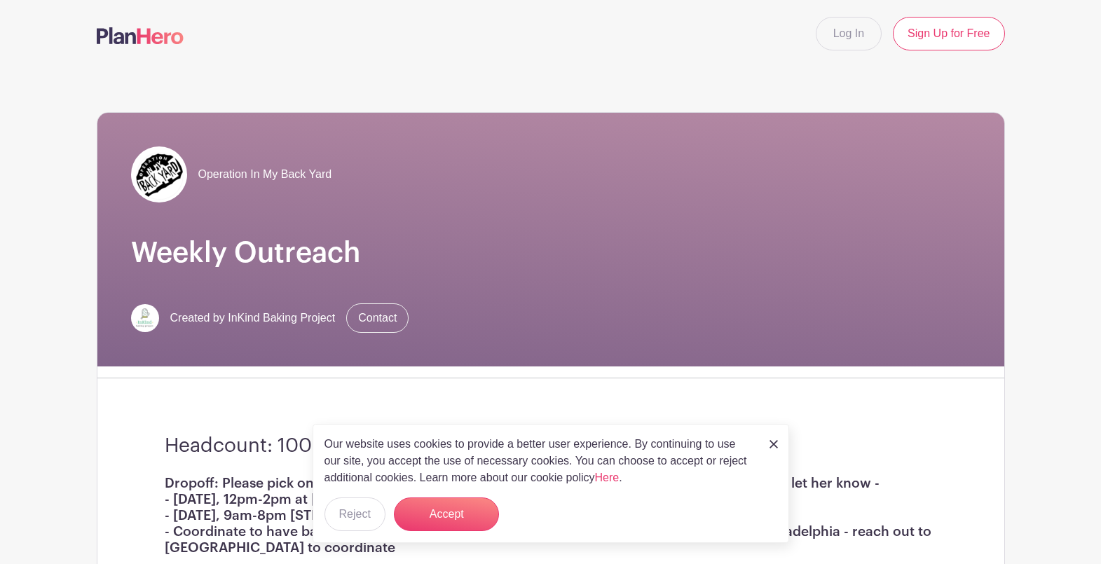
click at [132, 42] on img at bounding box center [140, 35] width 87 height 17
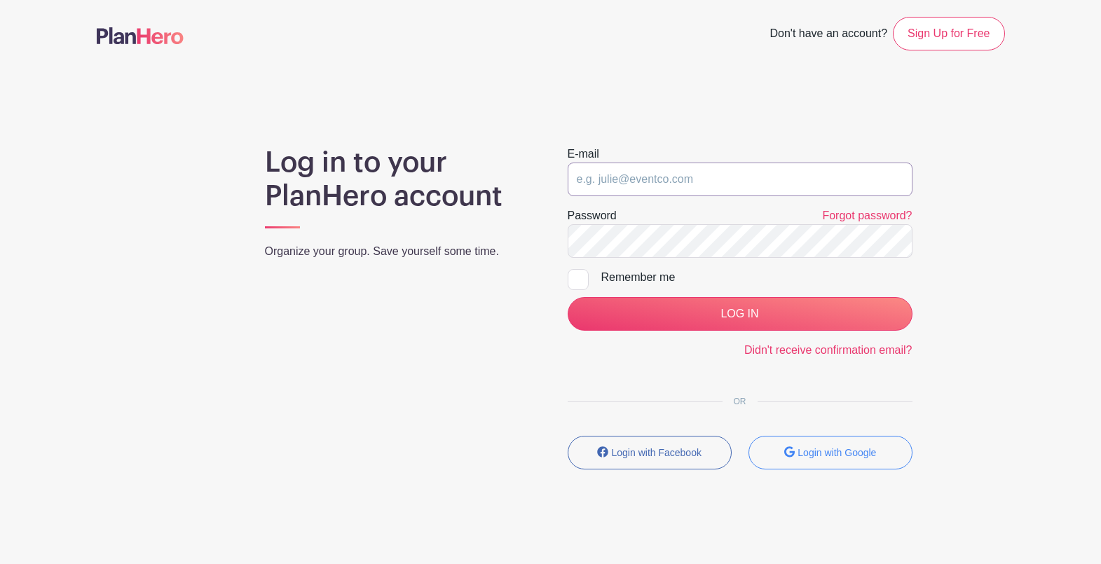
type input "inkindbakingphl@gmail.com"
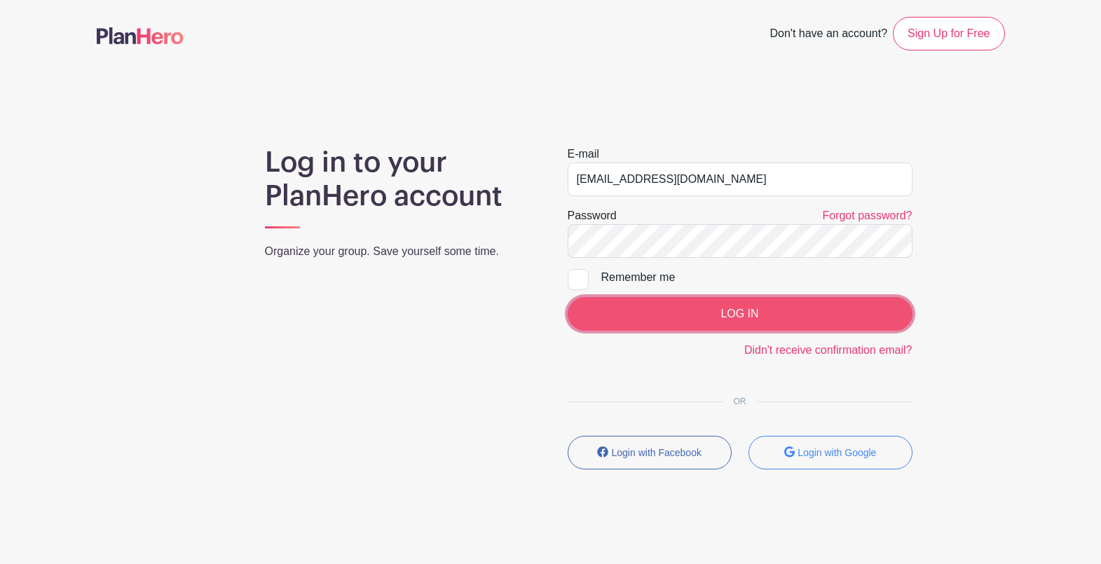
click at [640, 315] on input "LOG IN" at bounding box center [740, 314] width 345 height 34
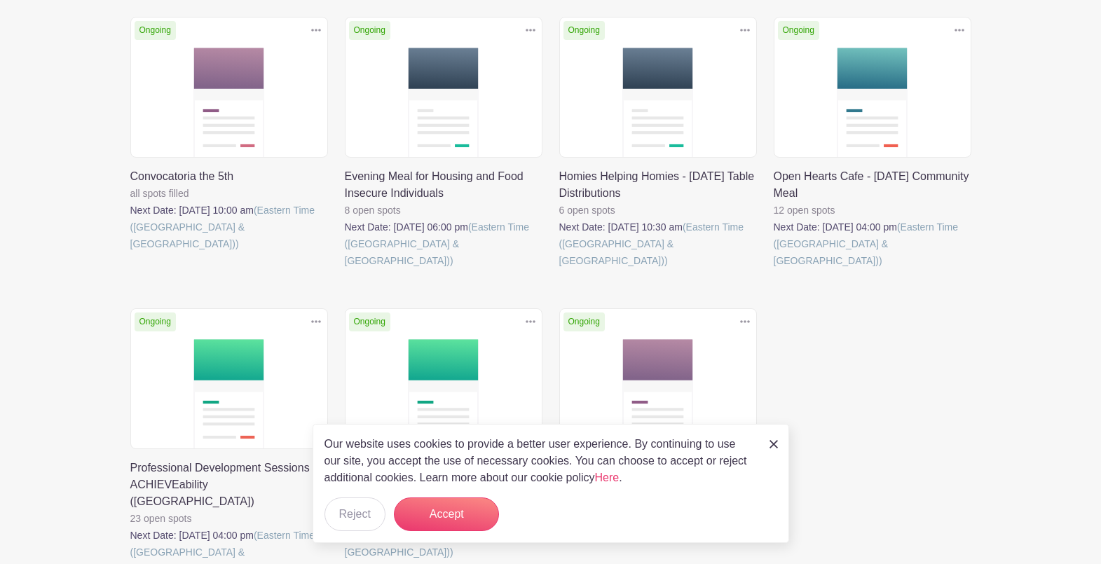
scroll to position [227, 0]
click at [774, 447] on img at bounding box center [774, 444] width 8 height 8
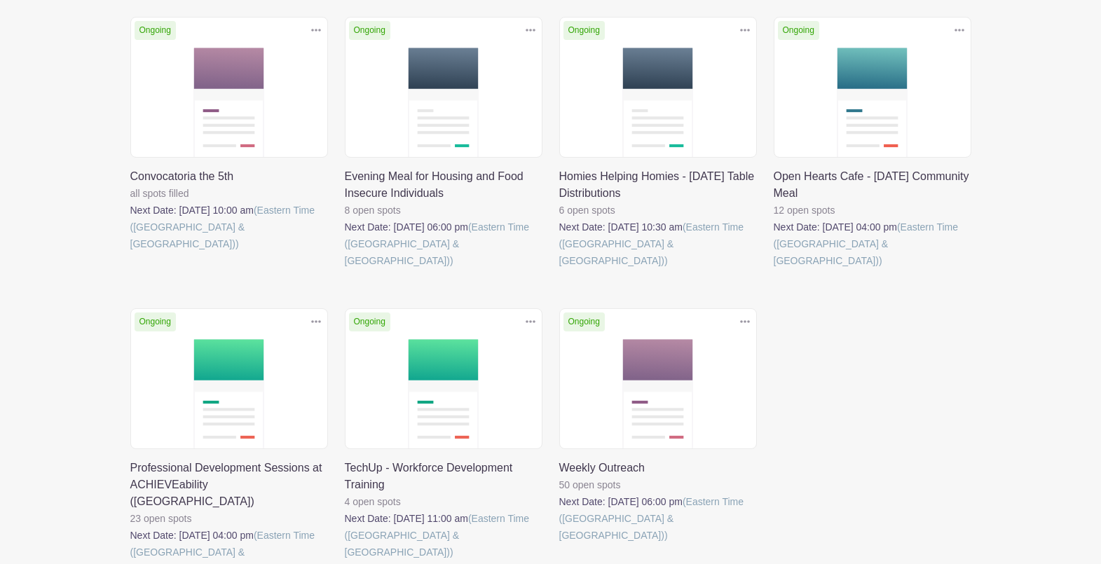
click at [774, 269] on link at bounding box center [774, 269] width 0 height 0
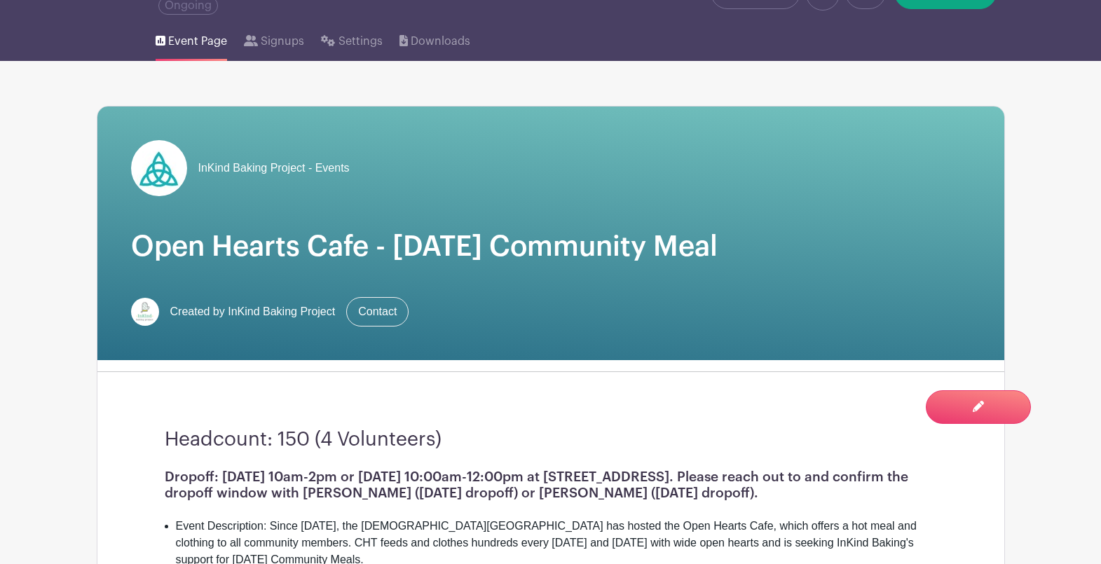
scroll to position [221, 0]
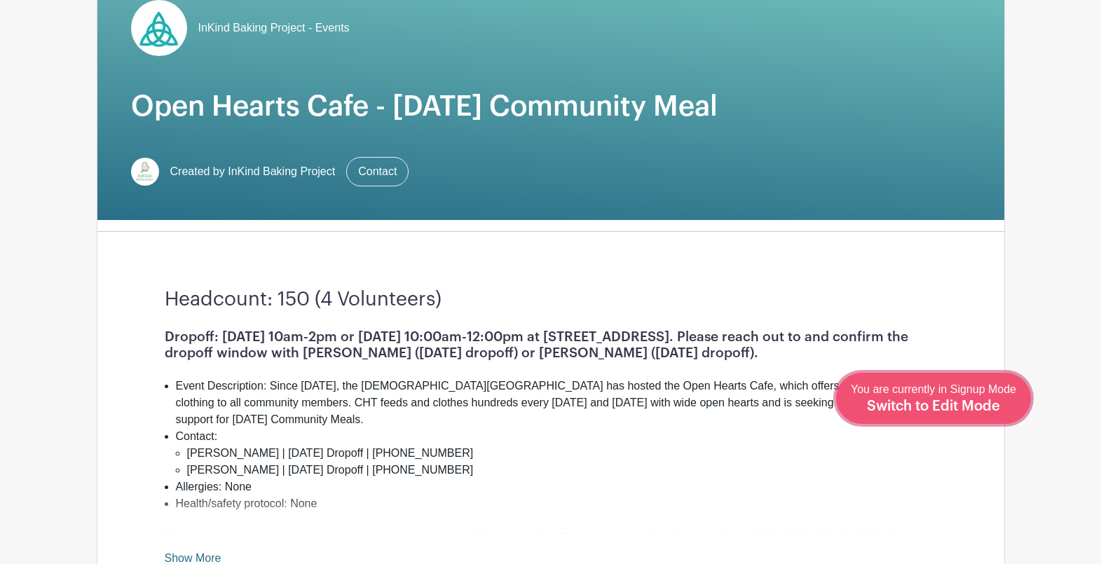
click at [961, 408] on span "Switch to Edit Mode" at bounding box center [933, 406] width 133 height 14
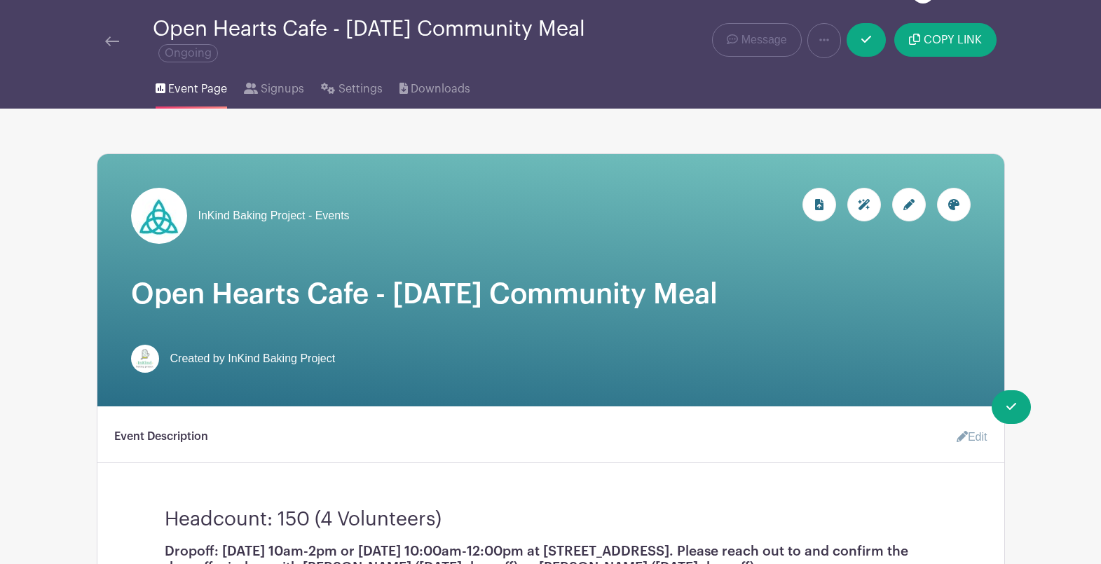
scroll to position [111, 0]
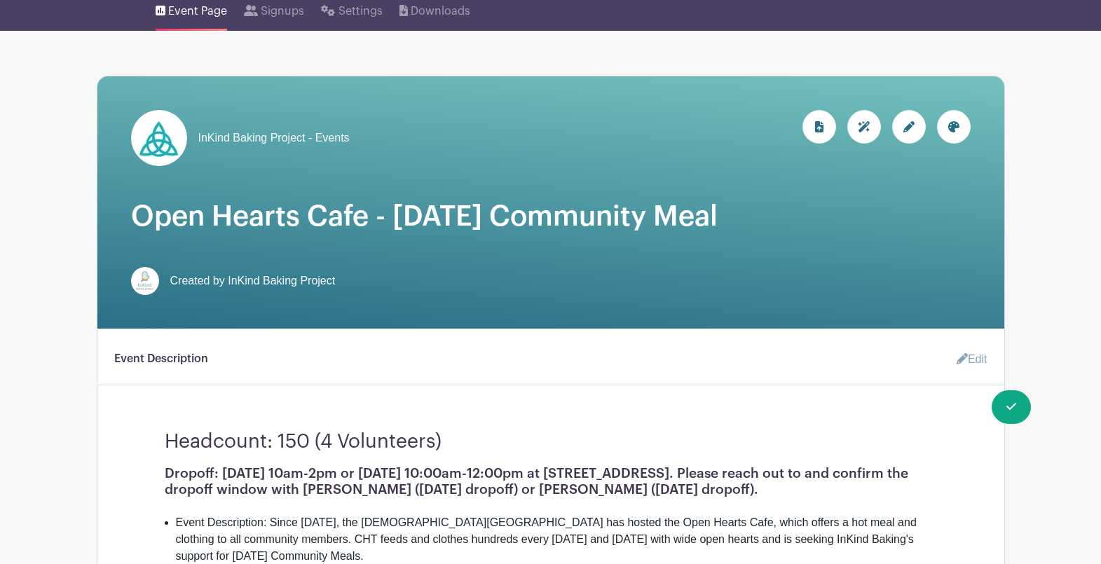
click at [978, 363] on link "Edit" at bounding box center [966, 360] width 42 height 28
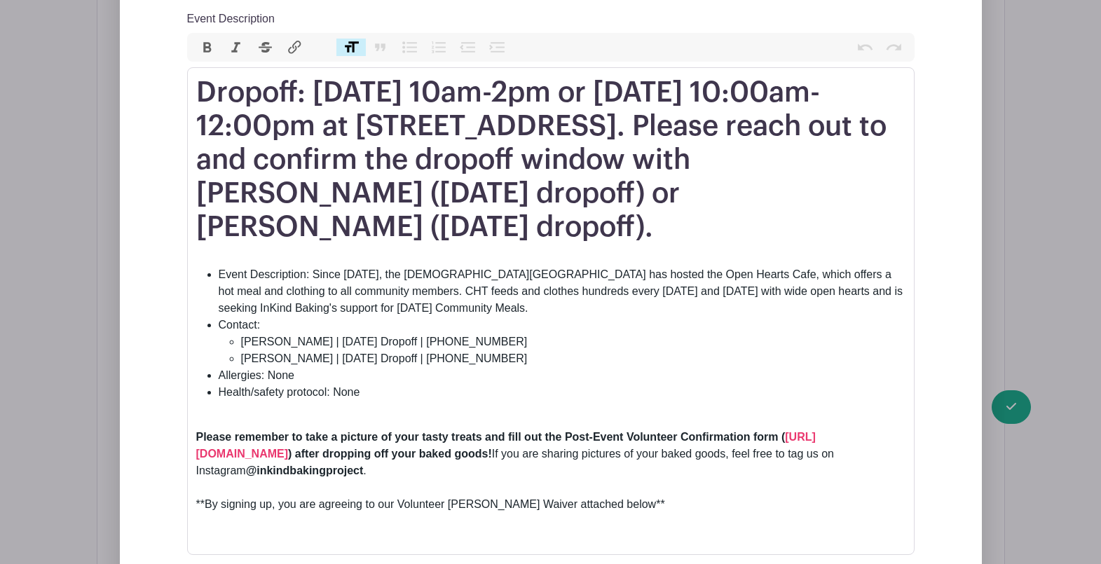
scroll to position [620, 0]
click at [278, 378] on li "Allergies: None" at bounding box center [562, 376] width 687 height 17
click at [277, 378] on li "Allergies: None" at bounding box center [562, 376] width 687 height 17
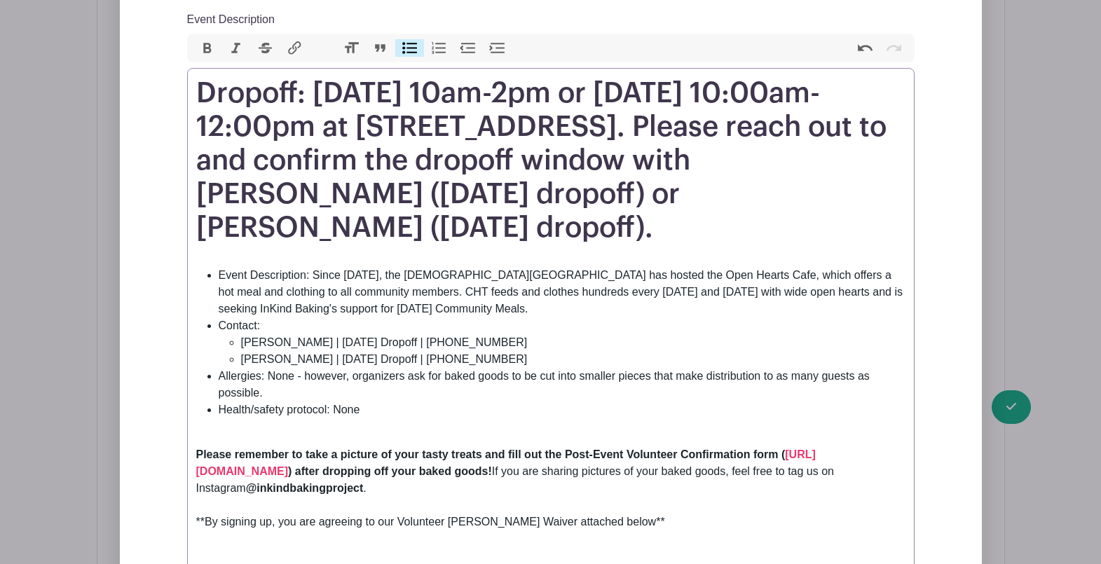
click at [540, 378] on li "Allergies: None - however, organizers ask for baked goods to be cut into smalle…" at bounding box center [562, 385] width 687 height 34
click at [706, 373] on li "Allergies: None - however, organizers ask for baked goods to be smaller or cut …" at bounding box center [562, 385] width 687 height 34
click at [577, 377] on li "Allergies: None - however, organizers ask for baked goods to be smaller or cut …" at bounding box center [562, 385] width 687 height 34
type trix-editor "<h1>Dropoff: [DATE] 10am-2pm or [DATE] 10:00am-12:00pm at [STREET_ADDRESS]. Ple…"
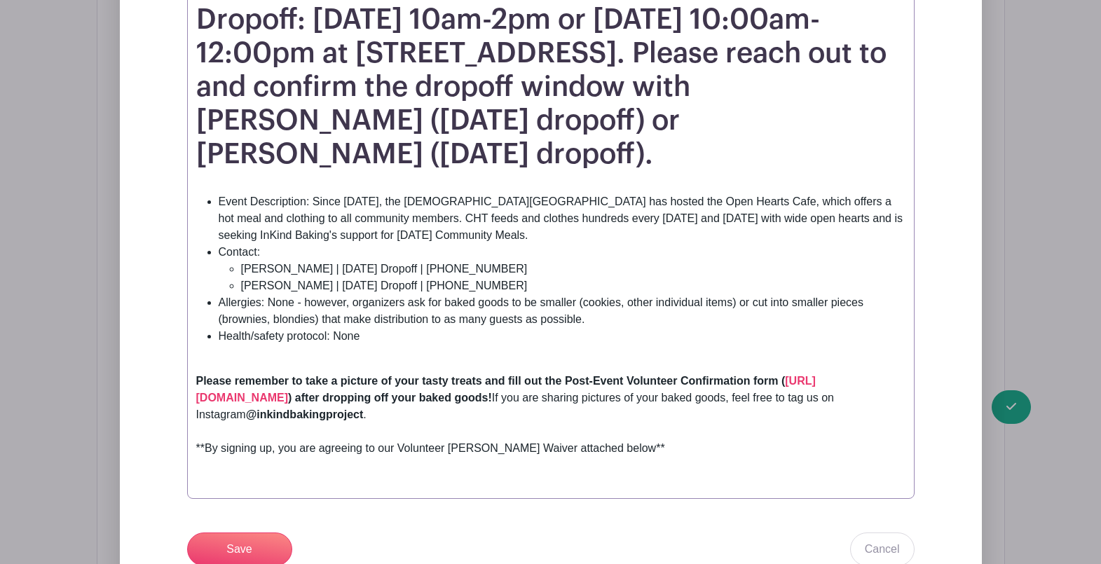
scroll to position [707, 0]
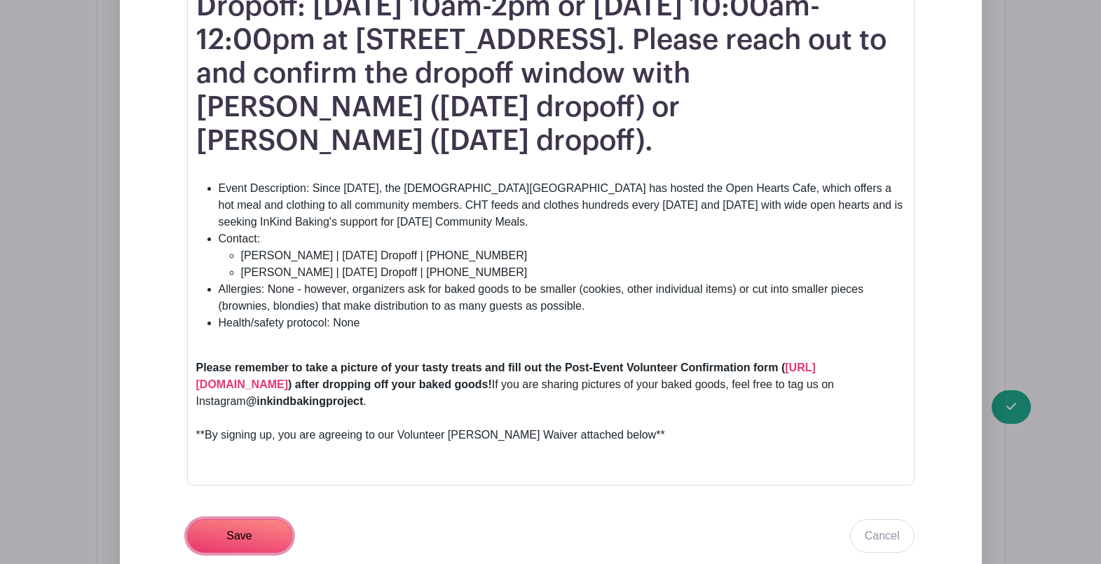
drag, startPoint x: 245, startPoint y: 535, endPoint x: 285, endPoint y: 513, distance: 45.8
click at [245, 535] on input "Save" at bounding box center [239, 536] width 105 height 34
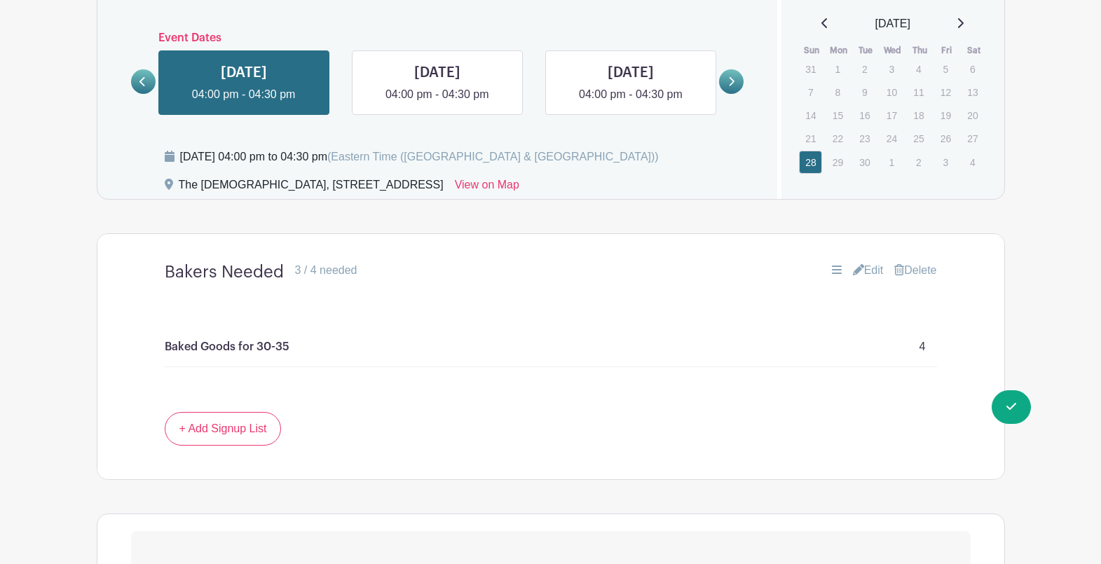
scroll to position [1131, 0]
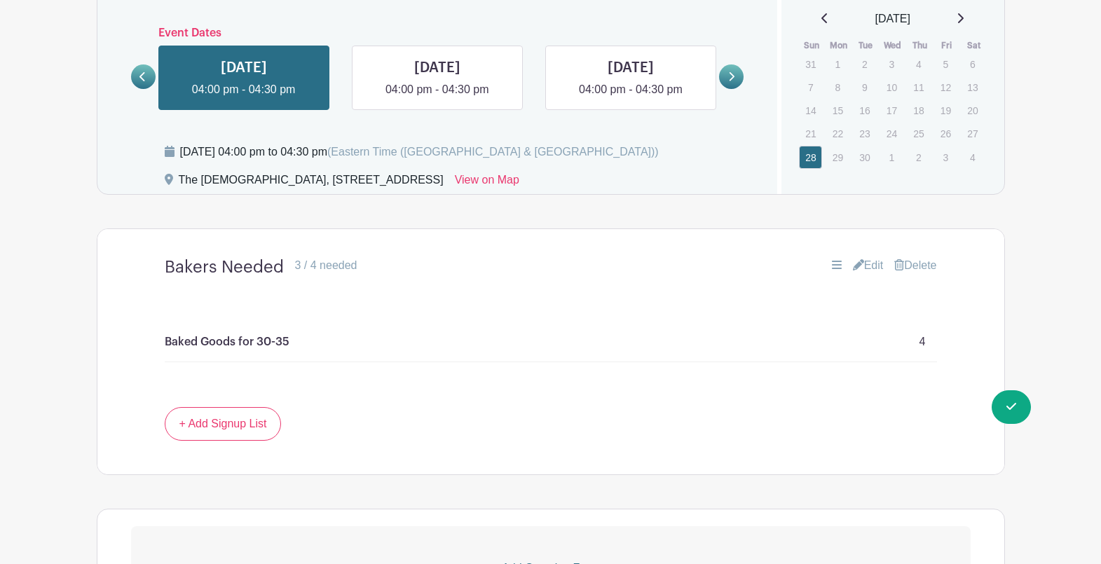
click at [868, 266] on link "Edit" at bounding box center [868, 265] width 31 height 17
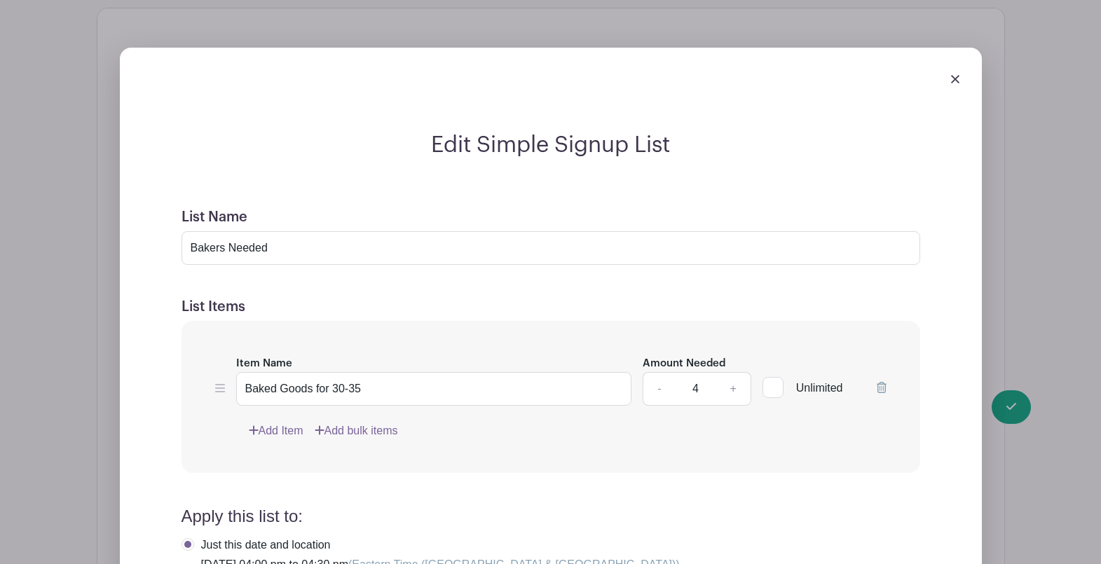
scroll to position [1383, 0]
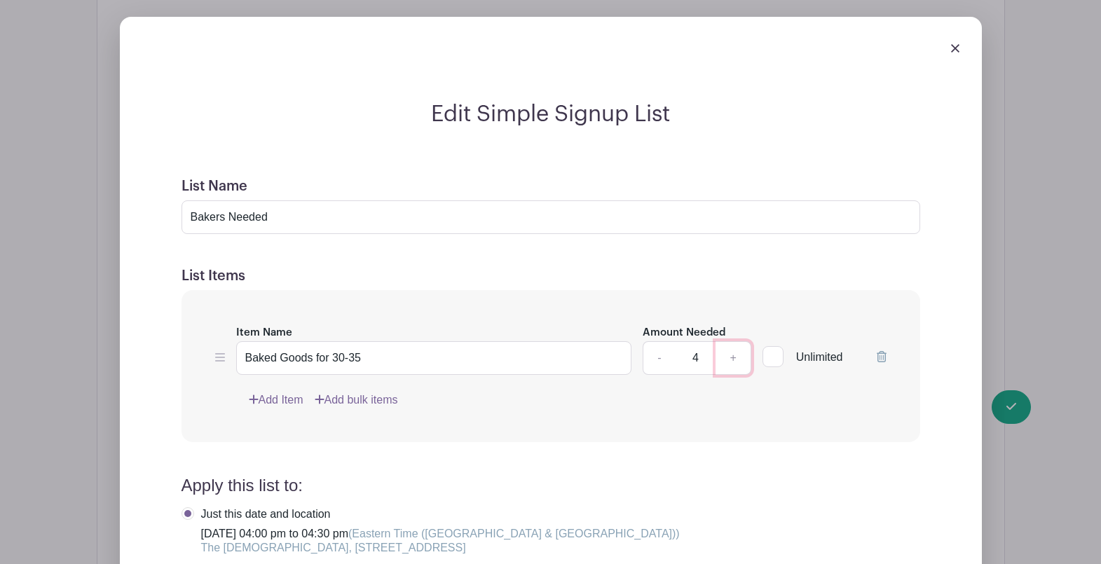
click at [734, 361] on link "+" at bounding box center [733, 358] width 35 height 34
type input "5"
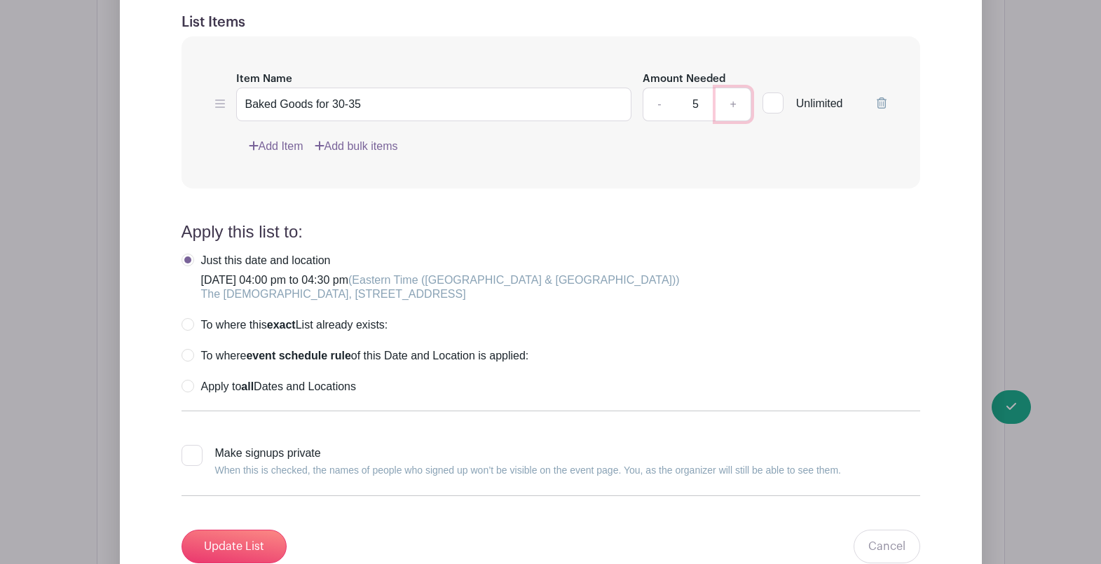
scroll to position [1647, 0]
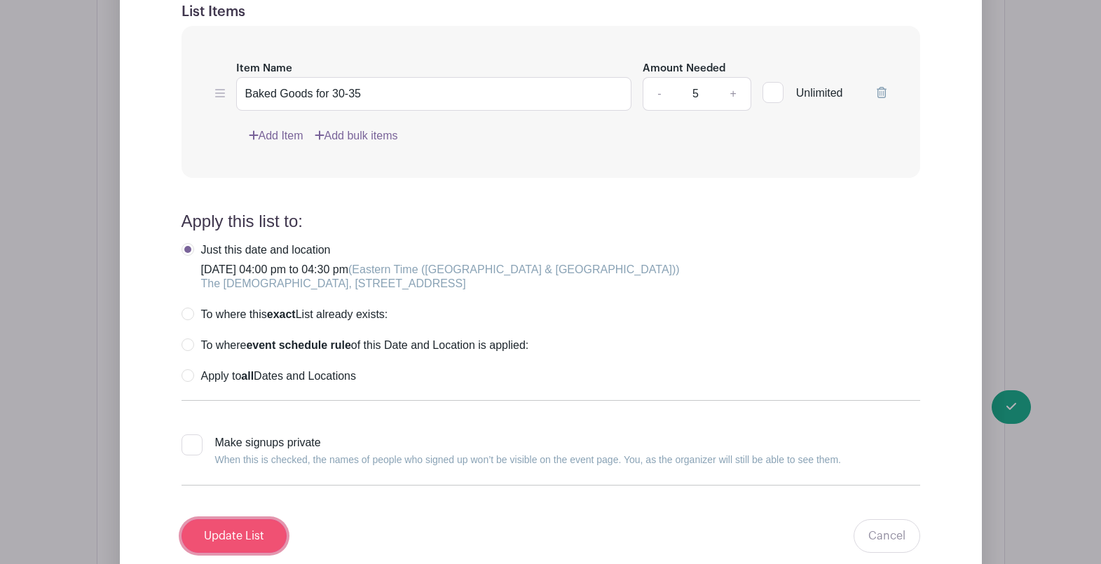
click at [239, 530] on input "Update List" at bounding box center [234, 536] width 105 height 34
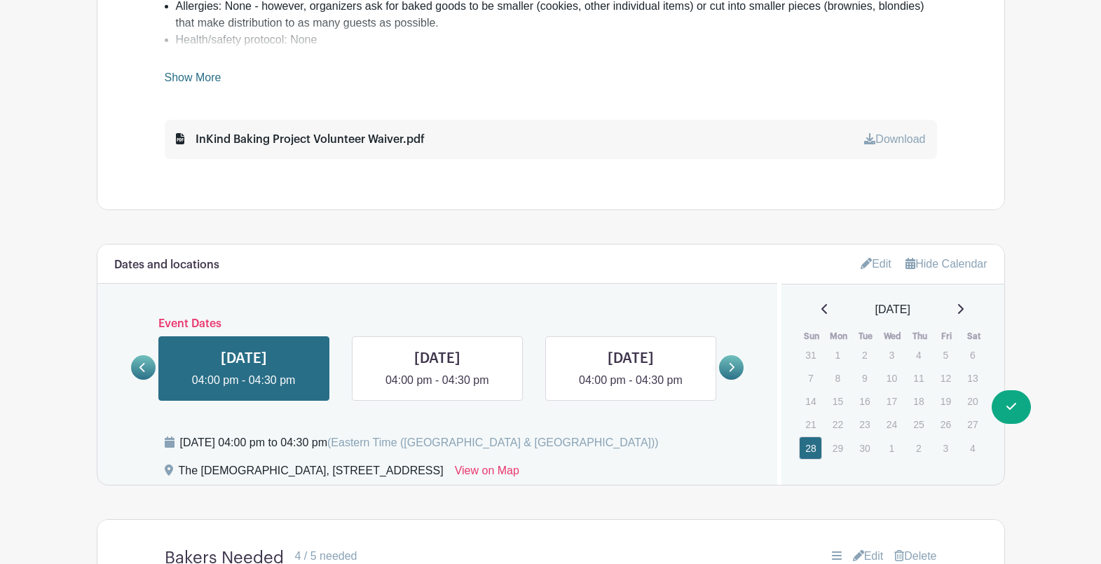
scroll to position [730, 0]
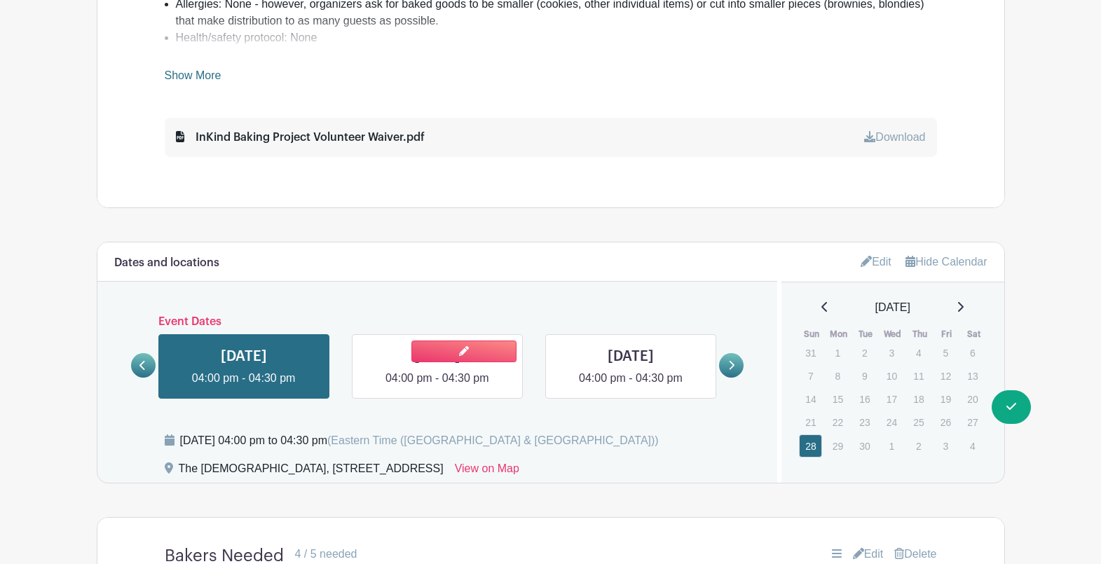
click at [437, 387] on link at bounding box center [437, 387] width 0 height 0
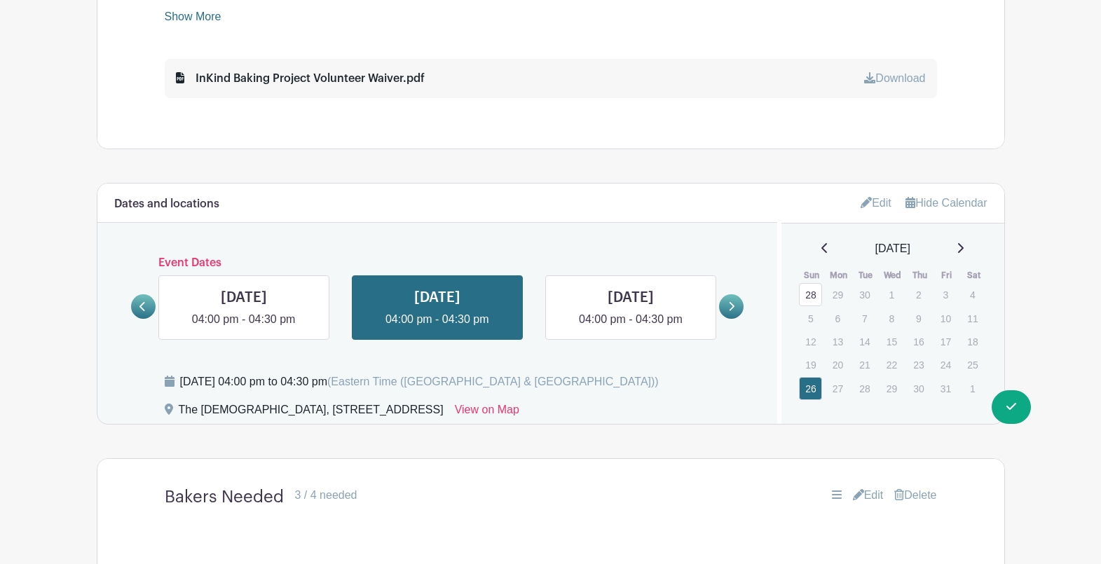
scroll to position [956, 0]
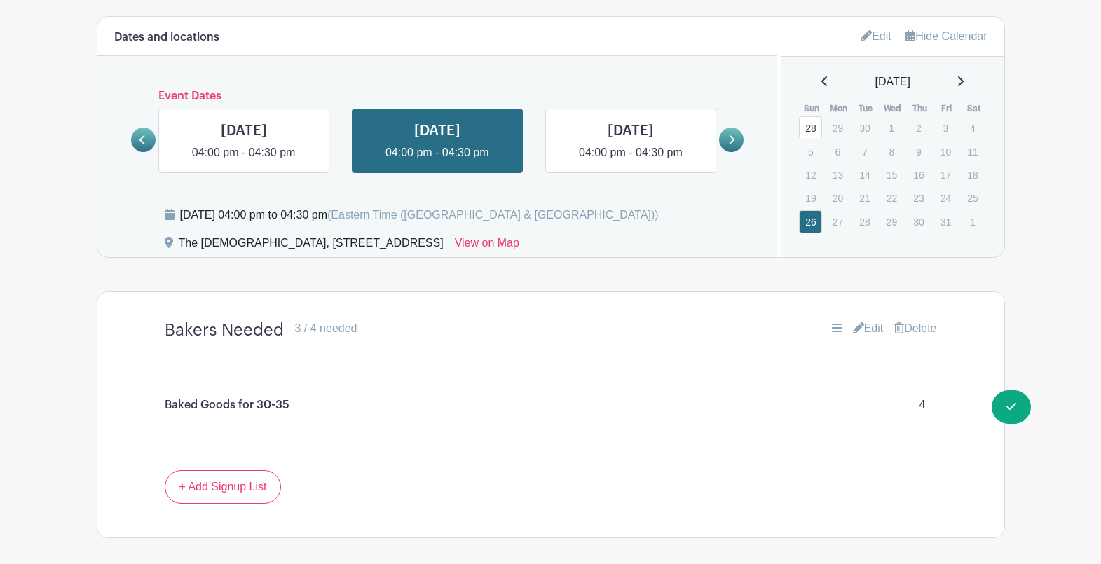
click at [867, 329] on link "Edit" at bounding box center [868, 328] width 31 height 17
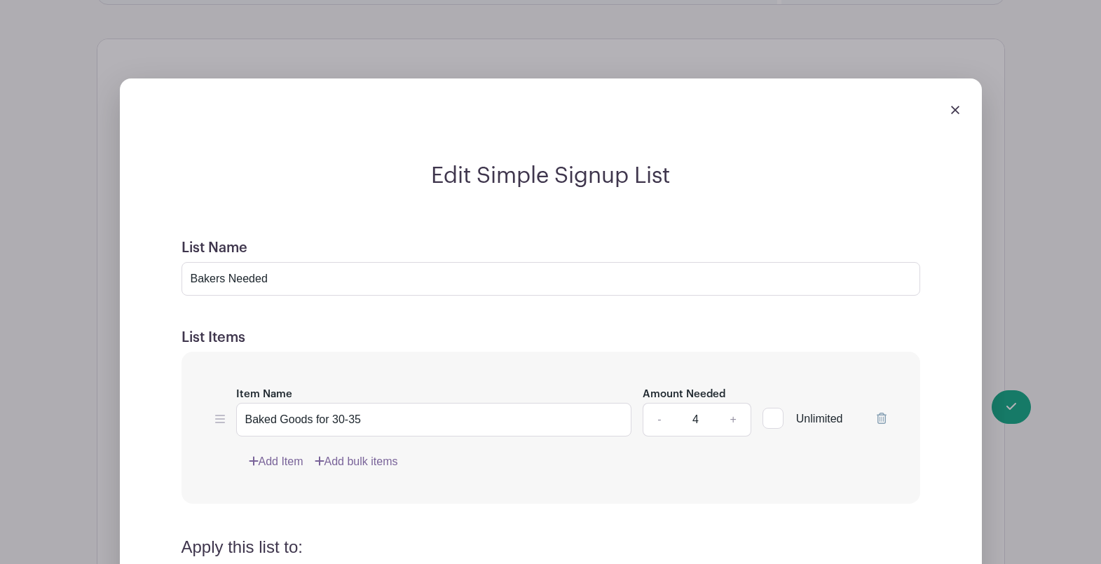
scroll to position [1280, 0]
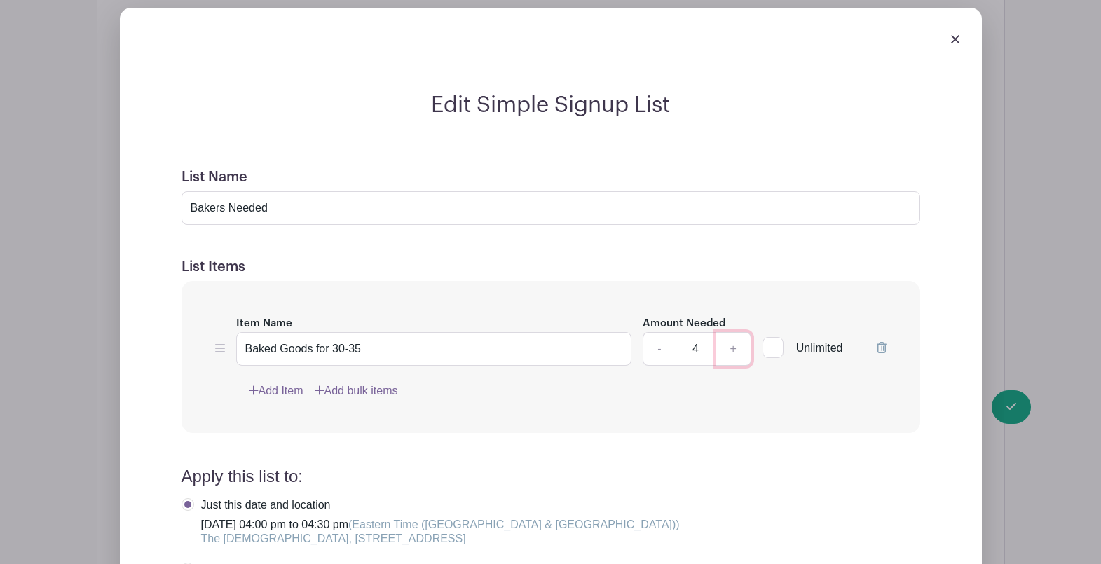
click at [738, 353] on link "+" at bounding box center [733, 349] width 35 height 34
type input "5"
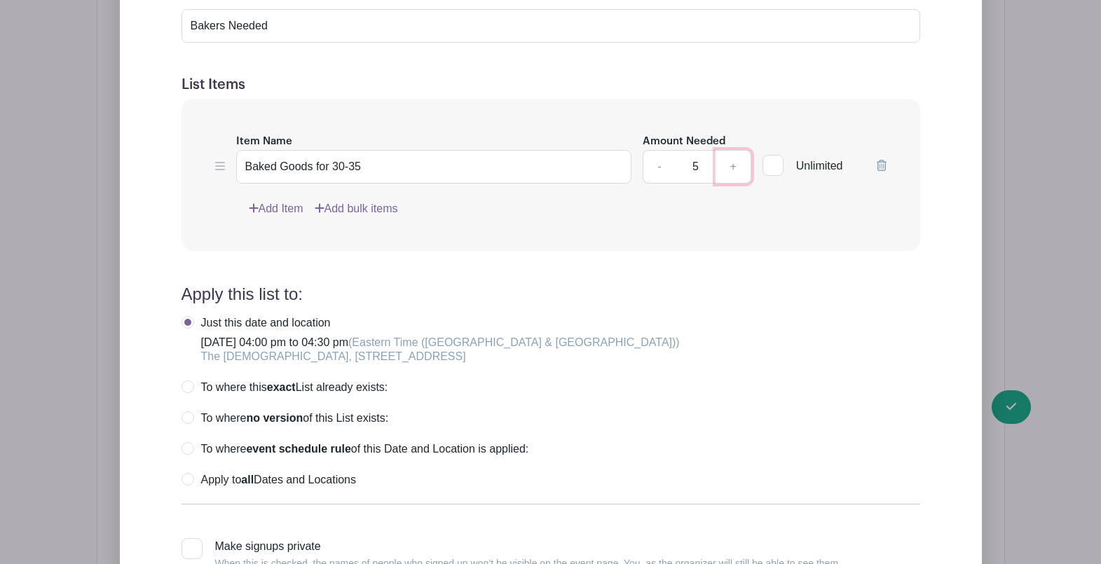
scroll to position [1578, 0]
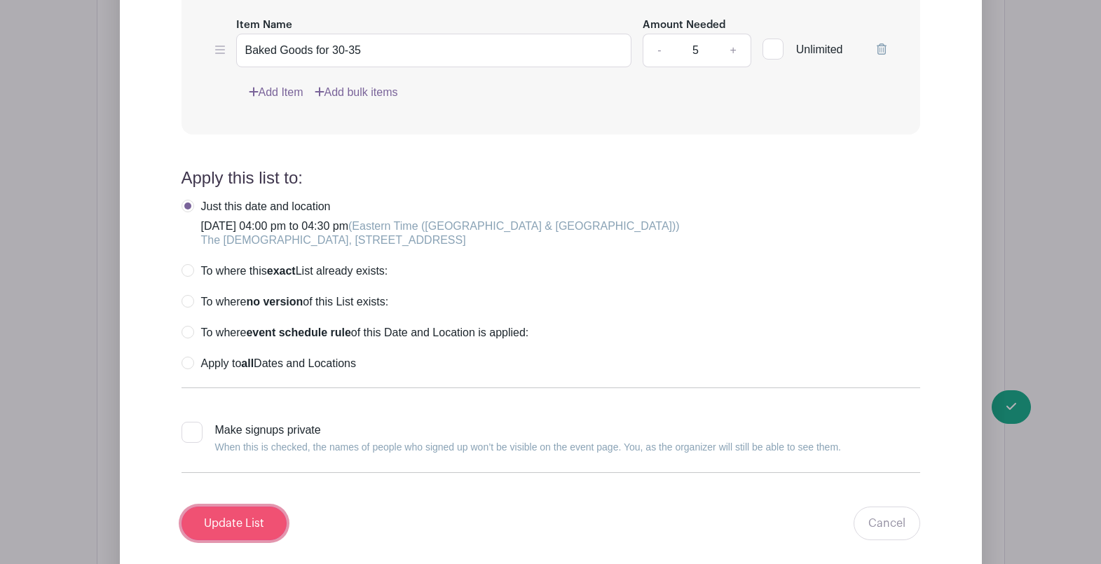
click at [247, 519] on input "Update List" at bounding box center [234, 524] width 105 height 34
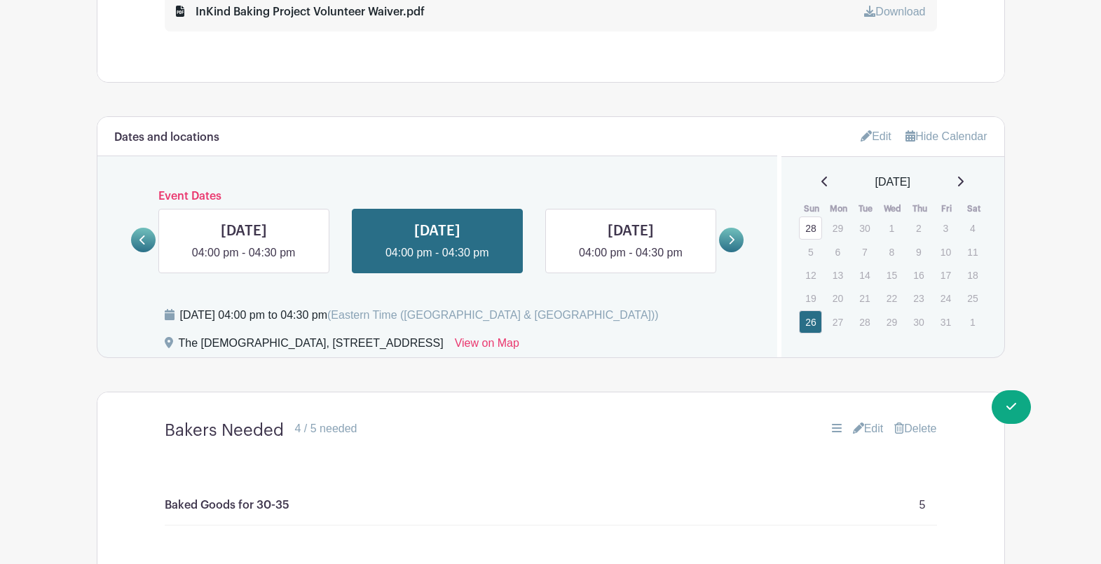
scroll to position [805, 0]
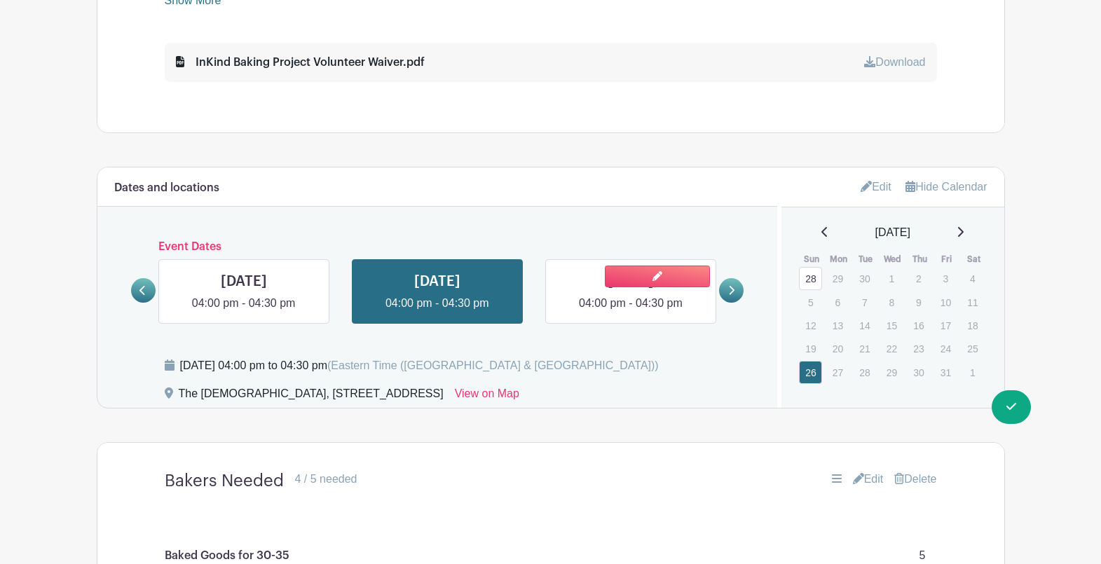
click at [631, 312] on link at bounding box center [631, 312] width 0 height 0
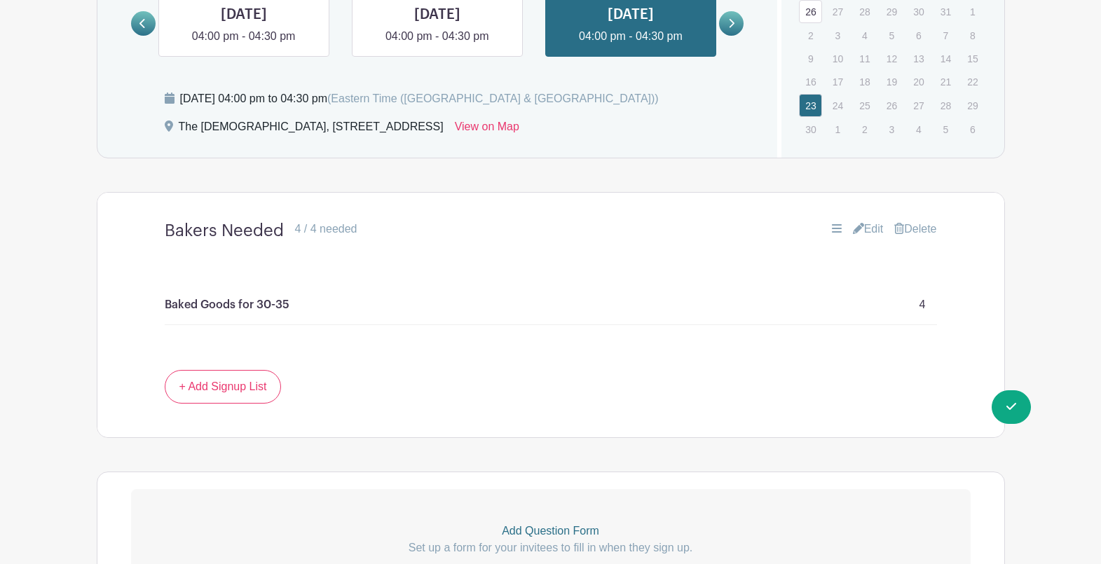
scroll to position [1072, 0]
click at [865, 231] on link "Edit" at bounding box center [868, 229] width 31 height 17
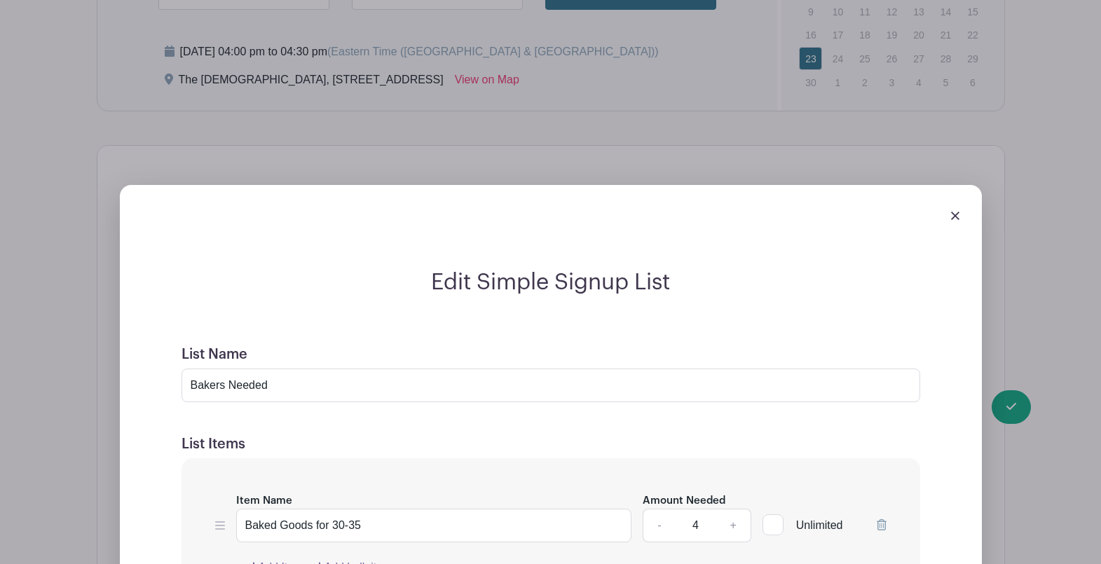
scroll to position [1312, 0]
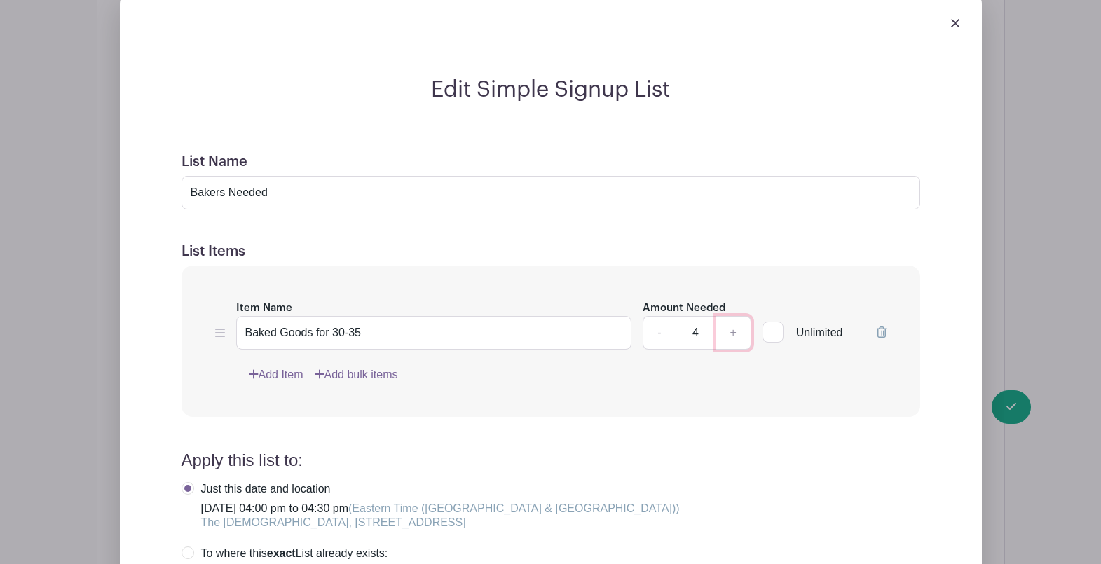
click at [737, 333] on link "+" at bounding box center [733, 333] width 35 height 34
type input "5"
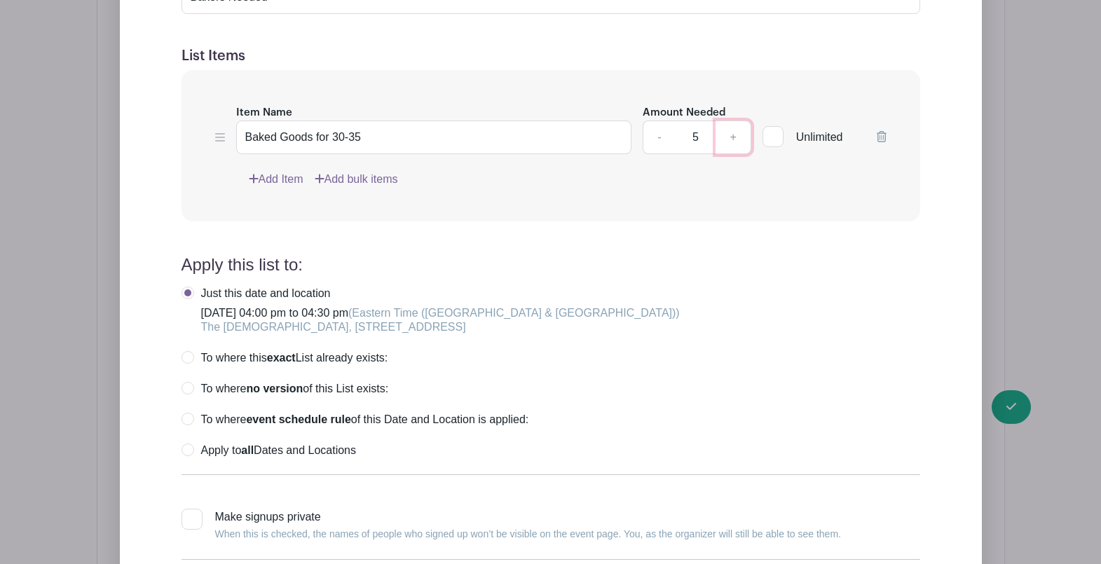
scroll to position [1667, 0]
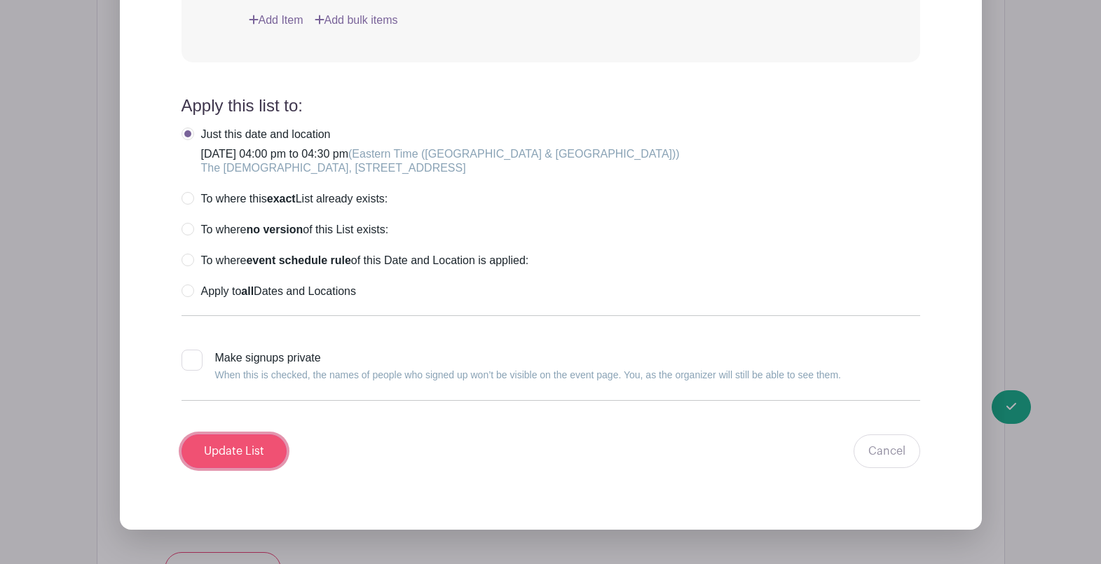
click at [235, 453] on input "Update List" at bounding box center [234, 452] width 105 height 34
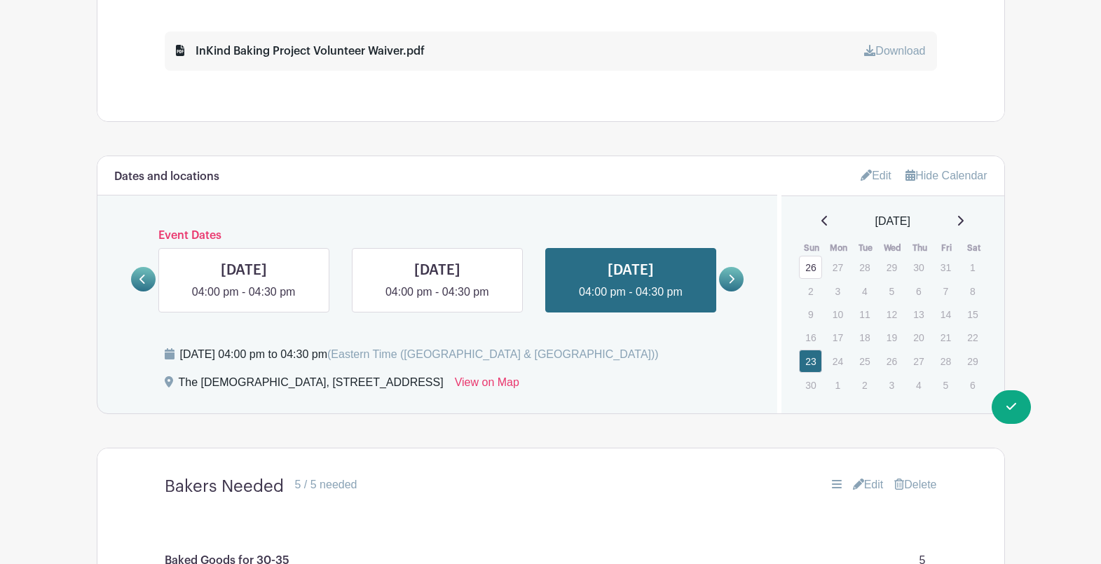
scroll to position [811, 0]
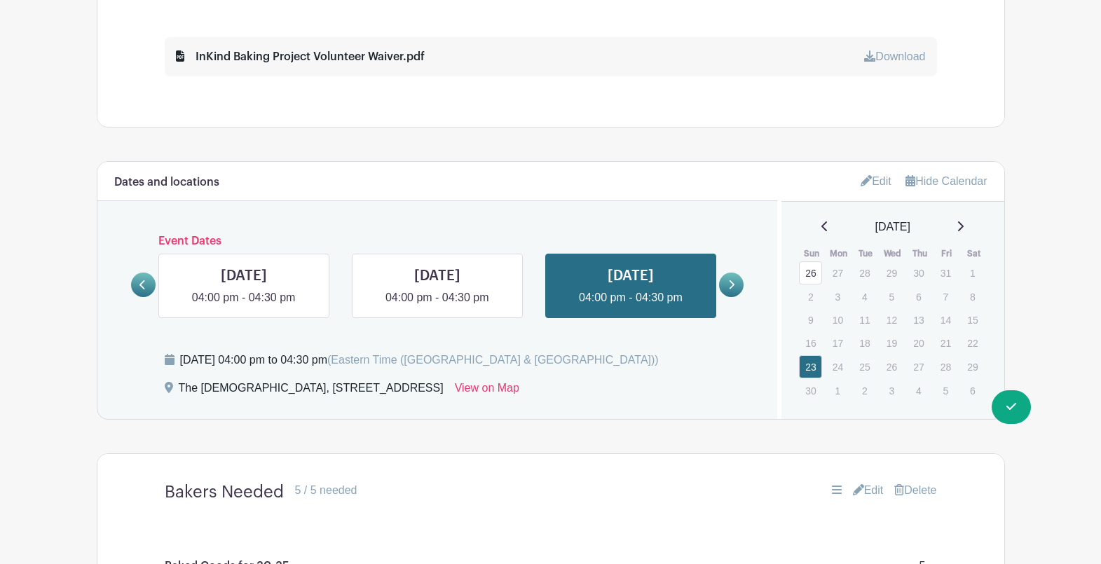
click at [964, 224] on icon at bounding box center [960, 226] width 7 height 11
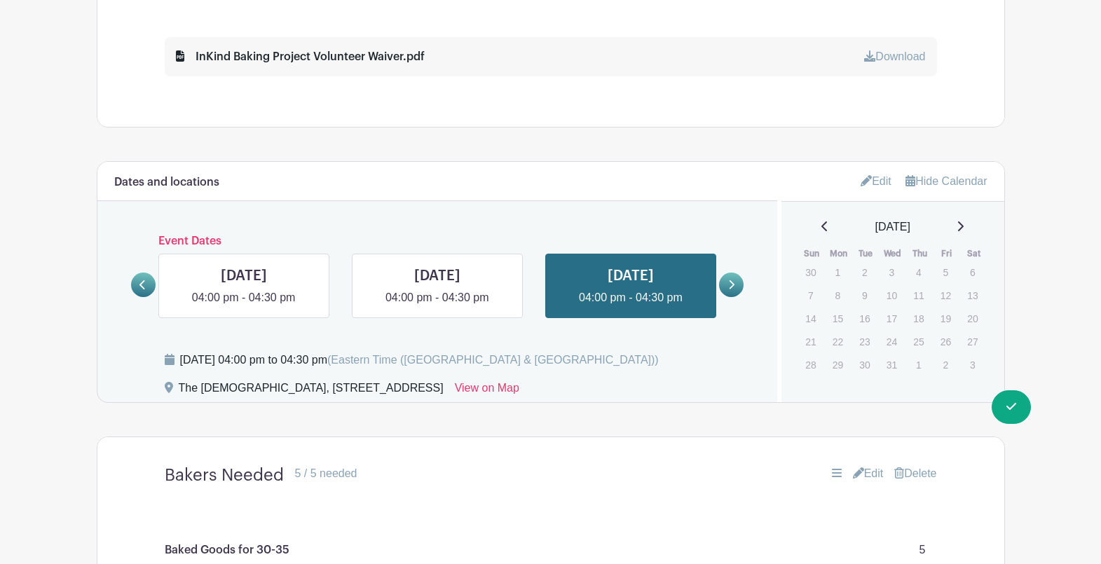
click at [964, 224] on div "[DATE]" at bounding box center [892, 227] width 189 height 17
click at [964, 224] on icon at bounding box center [960, 226] width 7 height 11
click at [821, 225] on icon at bounding box center [824, 226] width 7 height 11
click at [821, 225] on div "[DATE]" at bounding box center [892, 227] width 189 height 17
click at [821, 225] on icon at bounding box center [824, 226] width 7 height 11
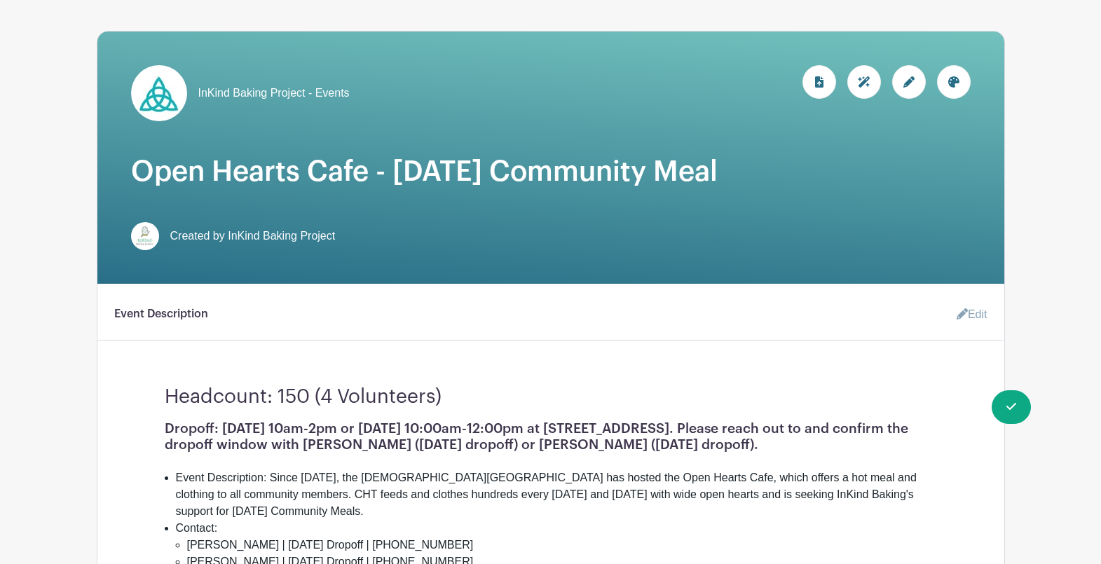
scroll to position [149, 0]
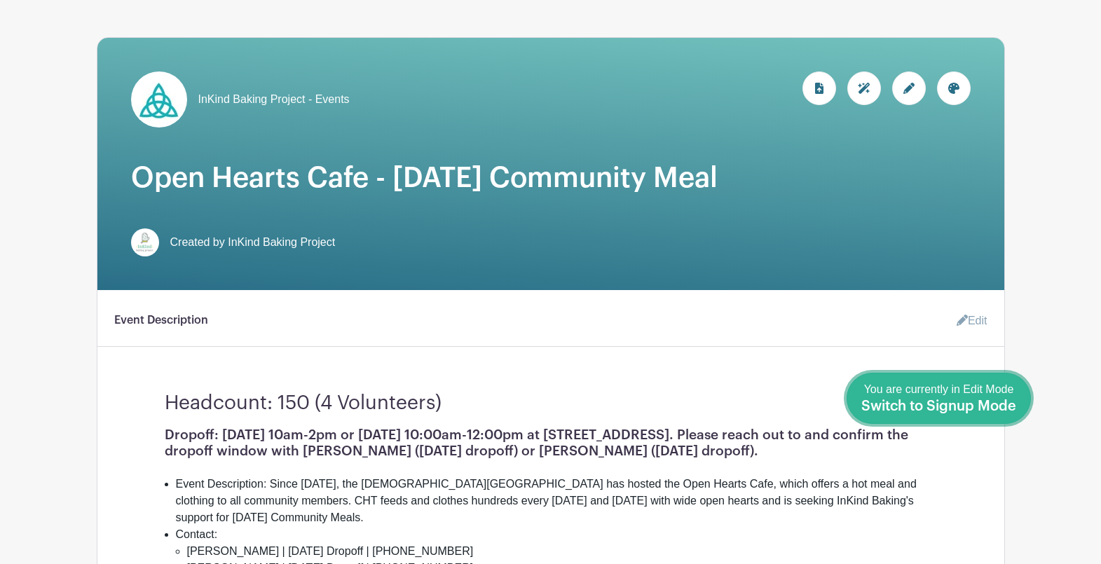
click at [1017, 407] on link "Done Editing You are currently in Edit Mode Switch to Signup Mode" at bounding box center [939, 398] width 184 height 51
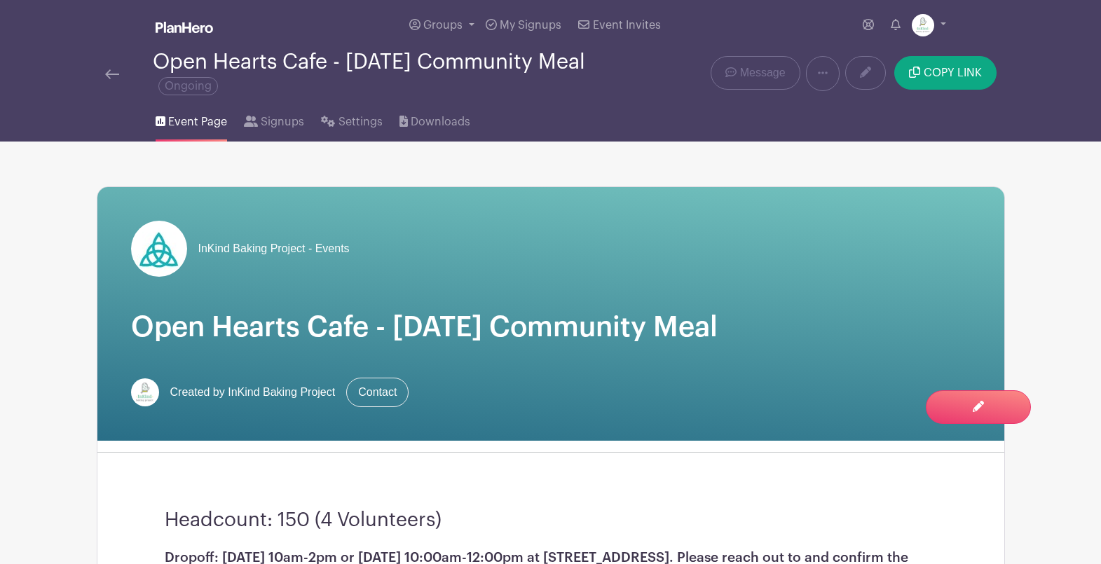
click at [110, 77] on img at bounding box center [112, 74] width 14 height 10
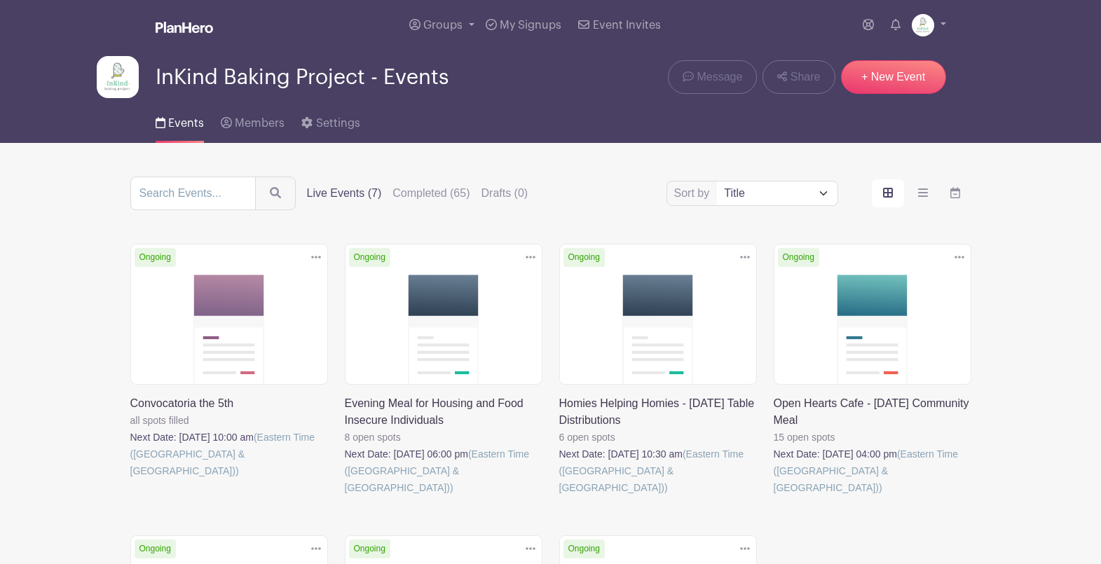
scroll to position [252, 0]
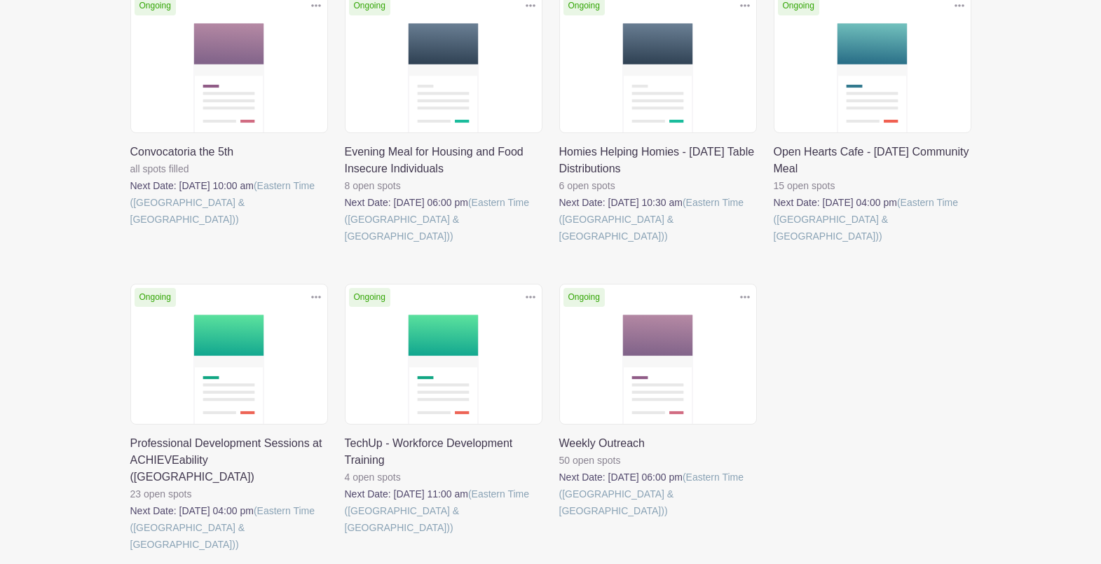
click at [774, 245] on link at bounding box center [774, 245] width 0 height 0
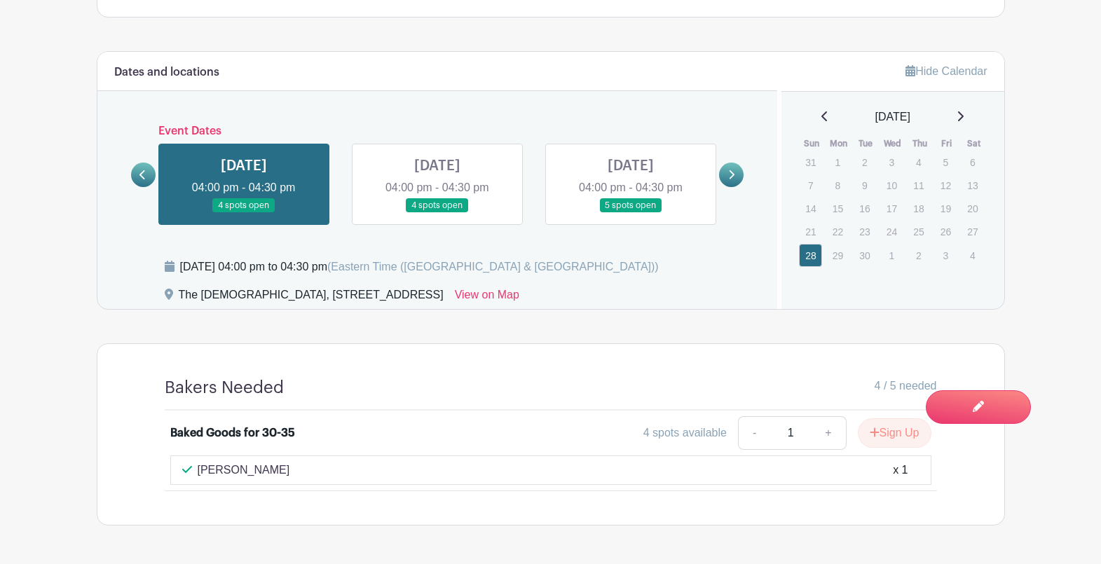
scroll to position [891, 0]
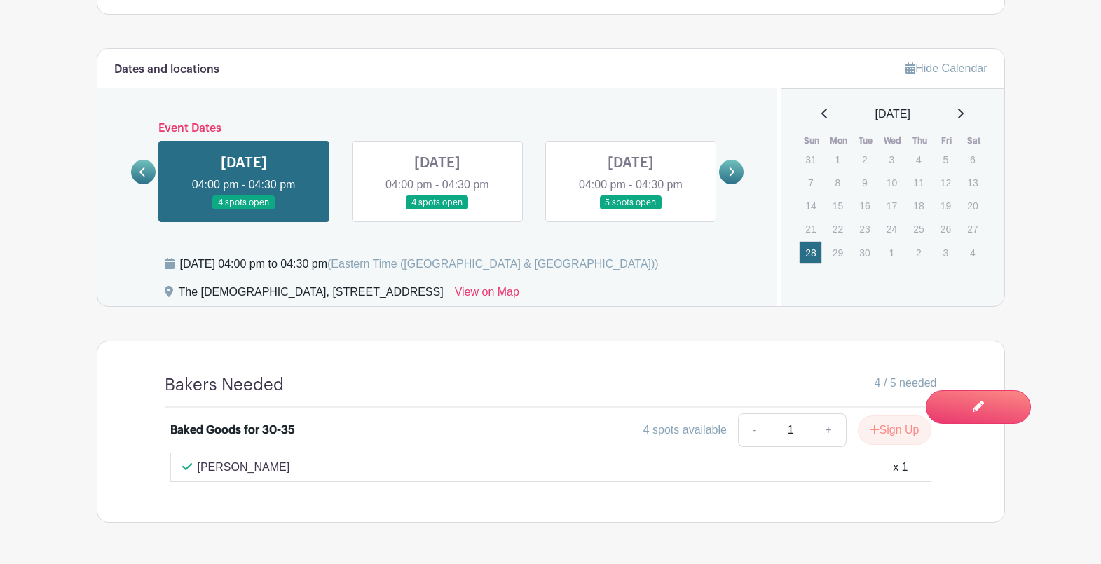
click at [437, 210] on link at bounding box center [437, 210] width 0 height 0
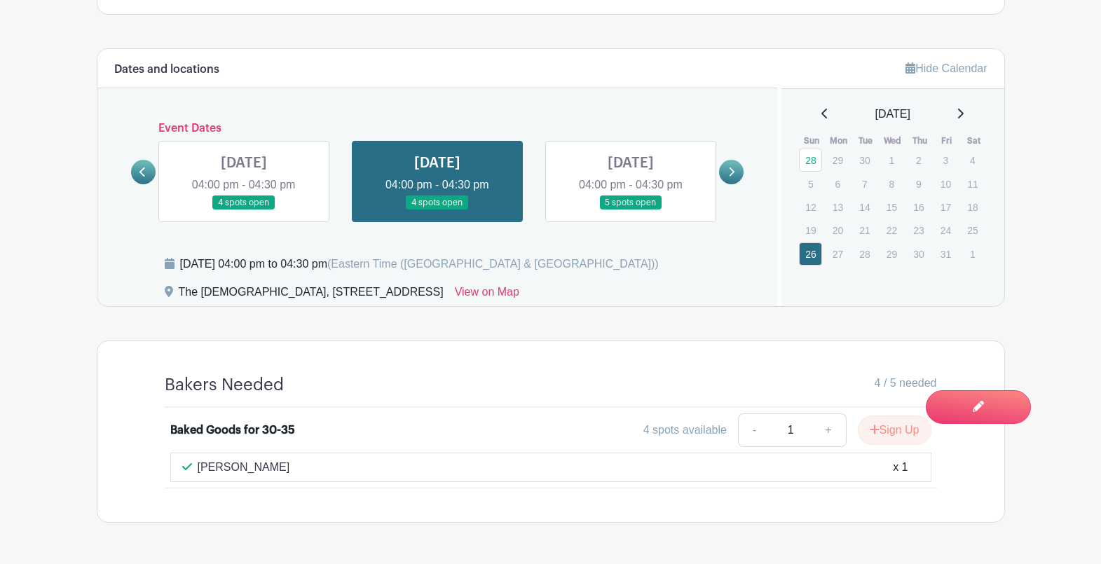
click at [631, 210] on link at bounding box center [631, 210] width 0 height 0
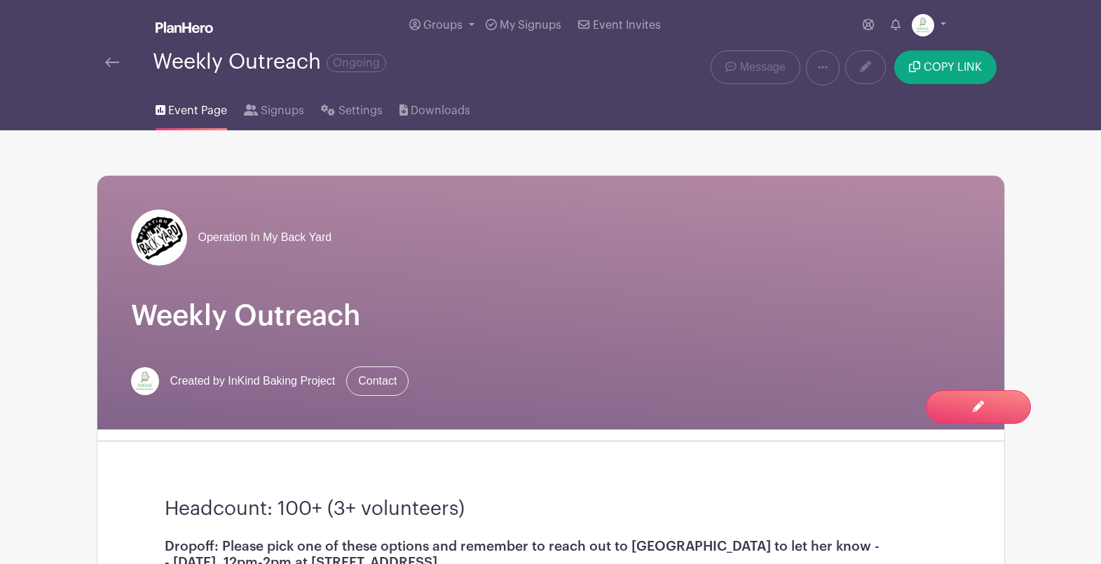
click at [106, 64] on img at bounding box center [112, 62] width 14 height 10
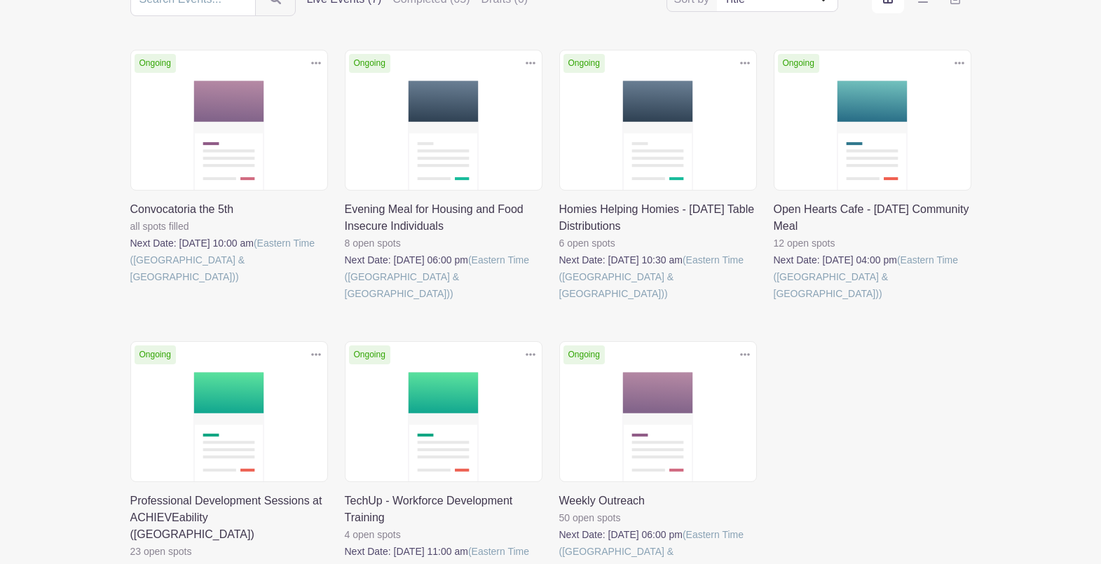
scroll to position [317, 0]
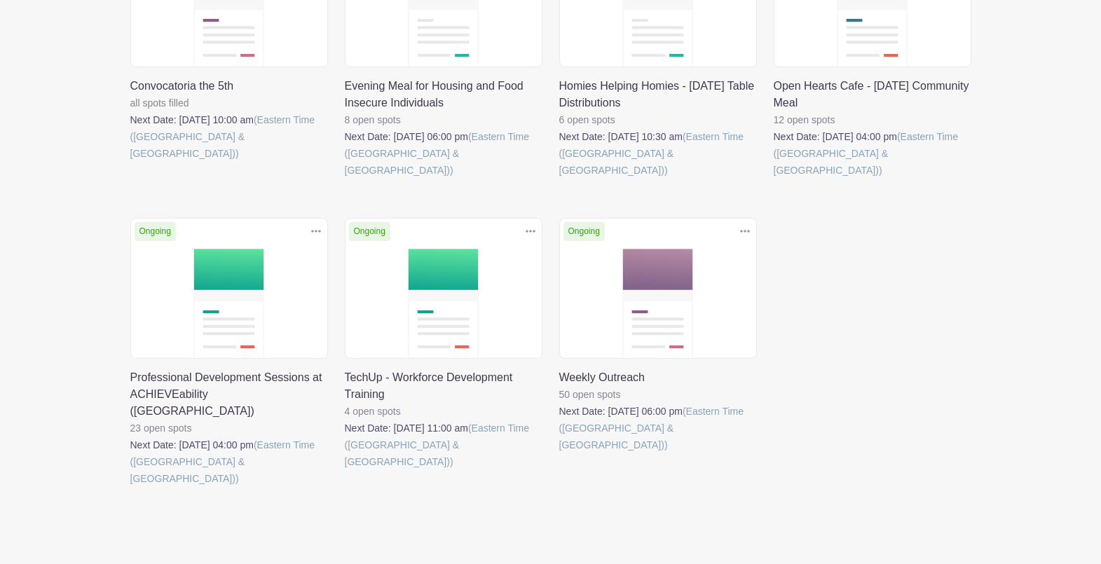
click at [345, 179] on link at bounding box center [345, 179] width 0 height 0
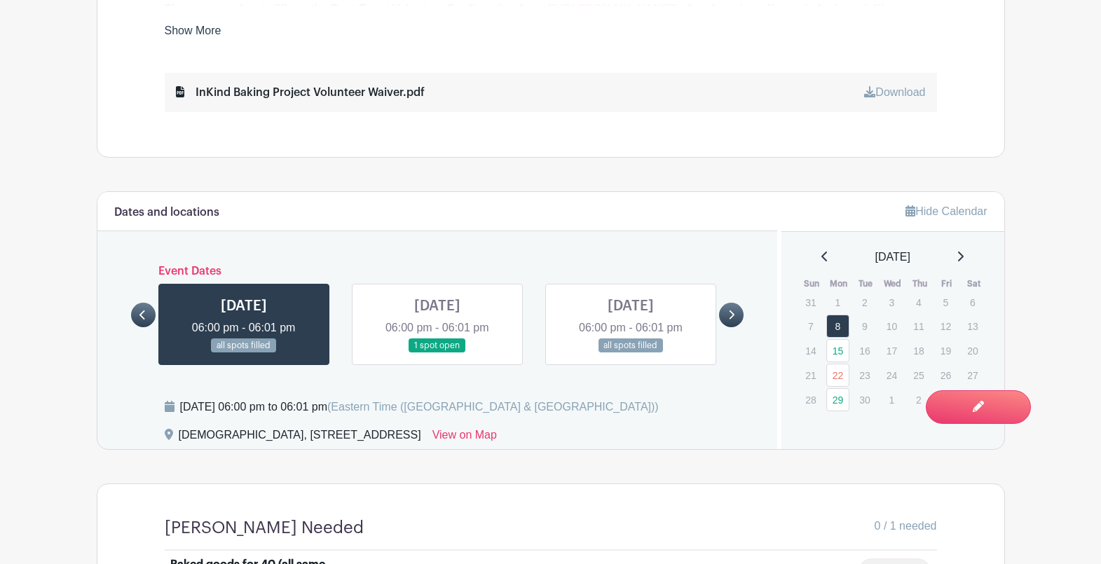
scroll to position [847, 0]
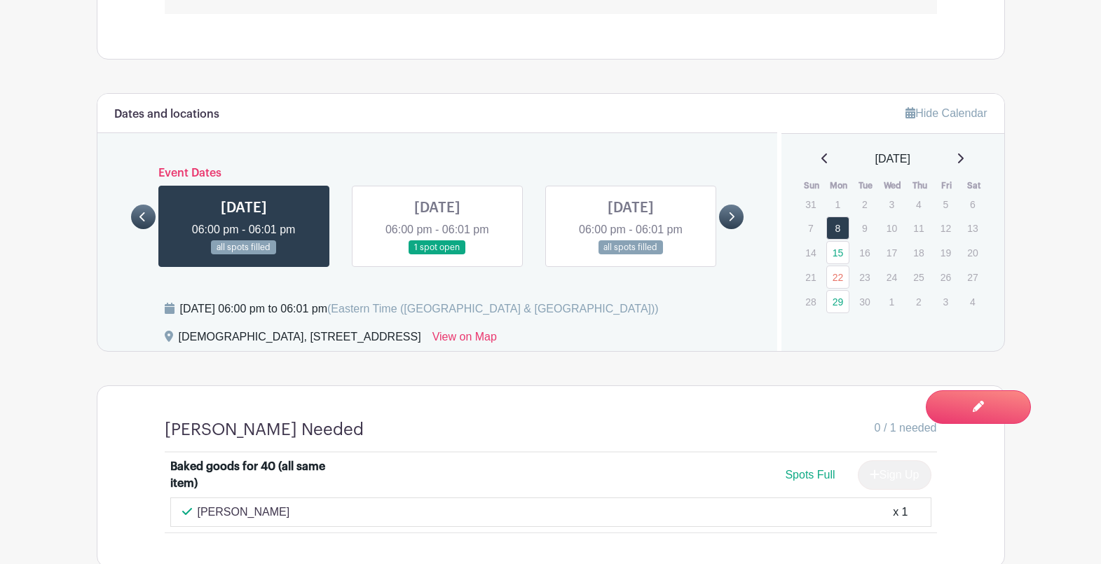
click at [964, 158] on icon at bounding box center [961, 158] width 6 height 10
click at [964, 158] on icon at bounding box center [960, 158] width 7 height 11
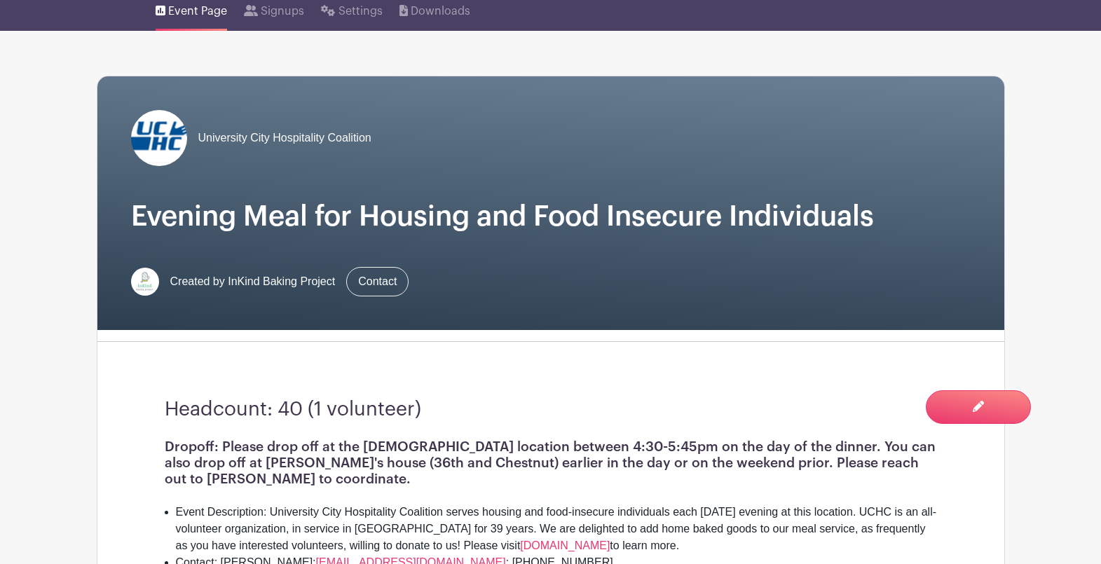
scroll to position [0, 0]
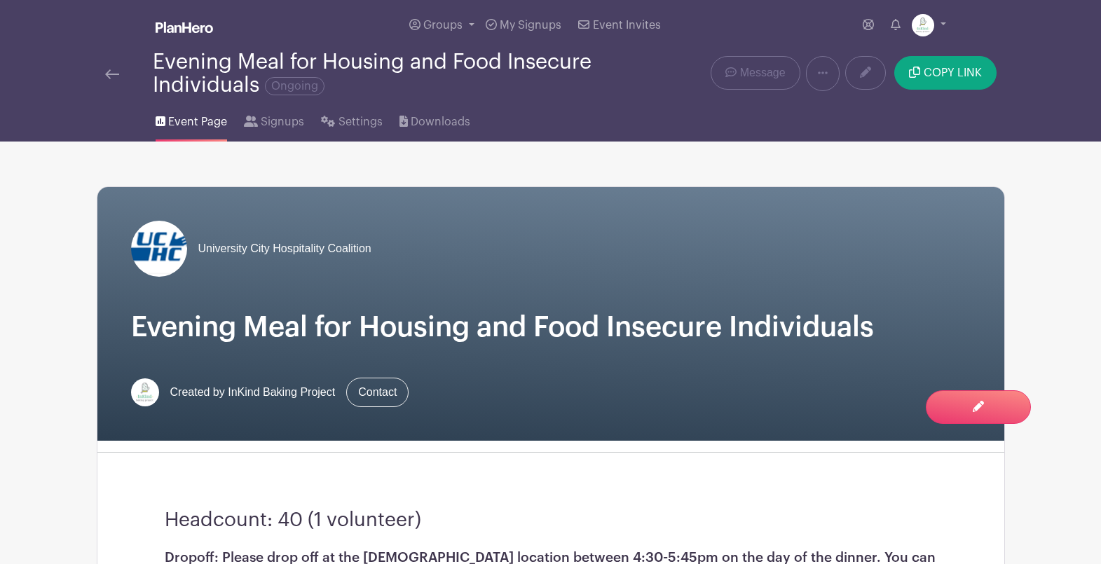
click at [116, 75] on img at bounding box center [112, 74] width 14 height 10
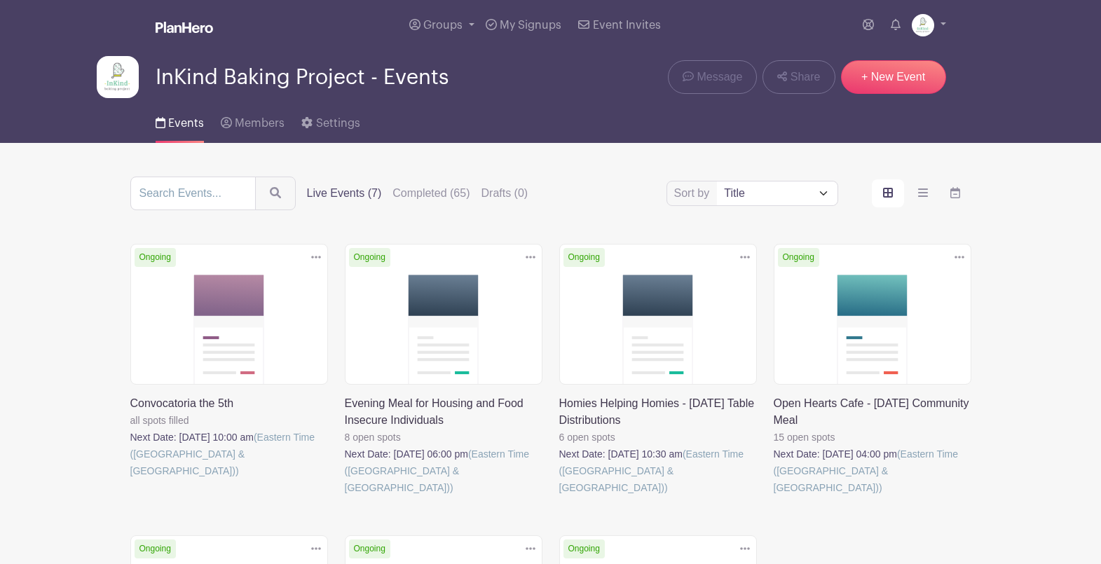
click at [345, 496] on link at bounding box center [345, 496] width 0 height 0
